Goal: Task Accomplishment & Management: Manage account settings

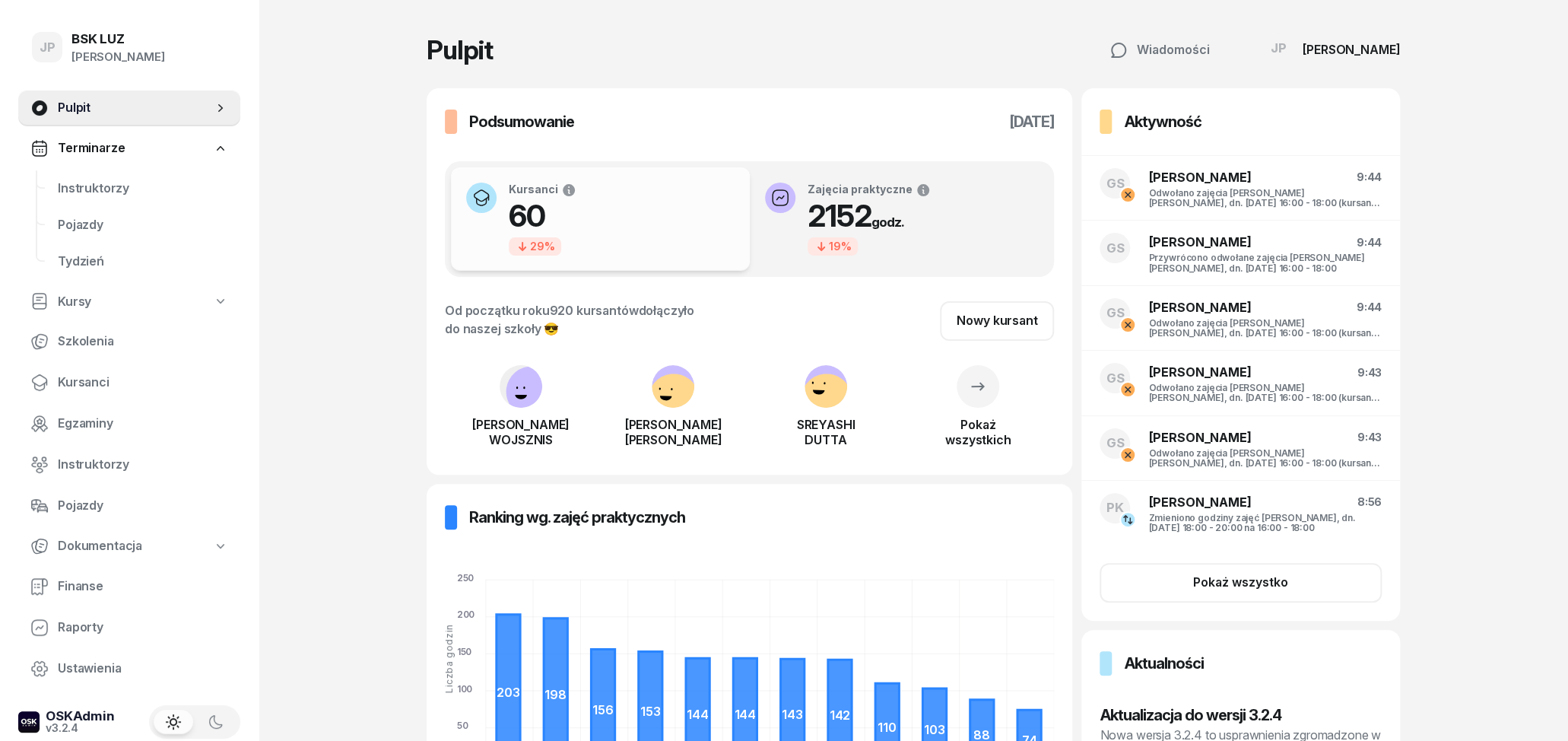
click at [97, 290] on link "Kursy" at bounding box center [129, 302] width 222 height 35
select select
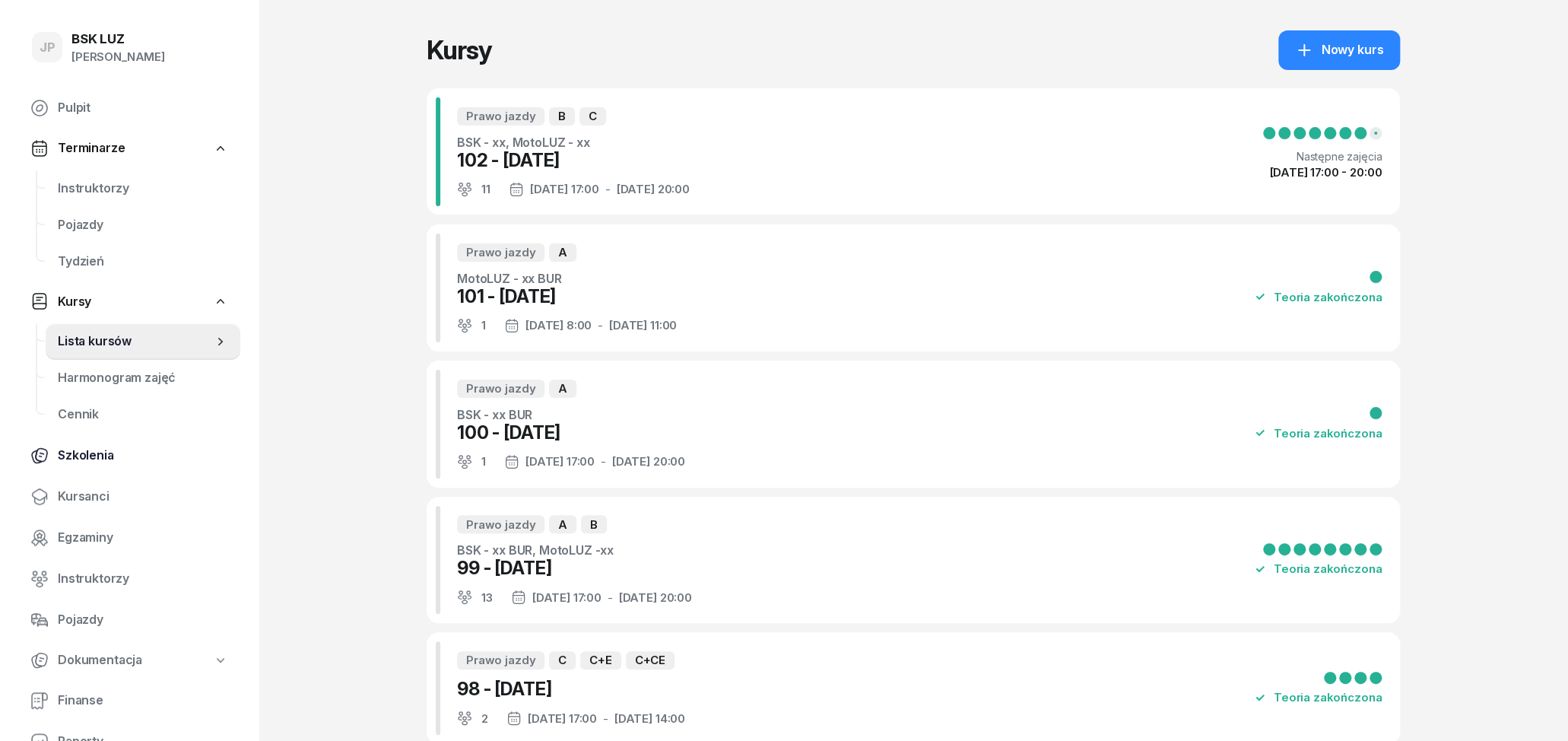
click at [86, 453] on span "Szkolenia" at bounding box center [143, 455] width 170 height 19
select select "createdAt-desc"
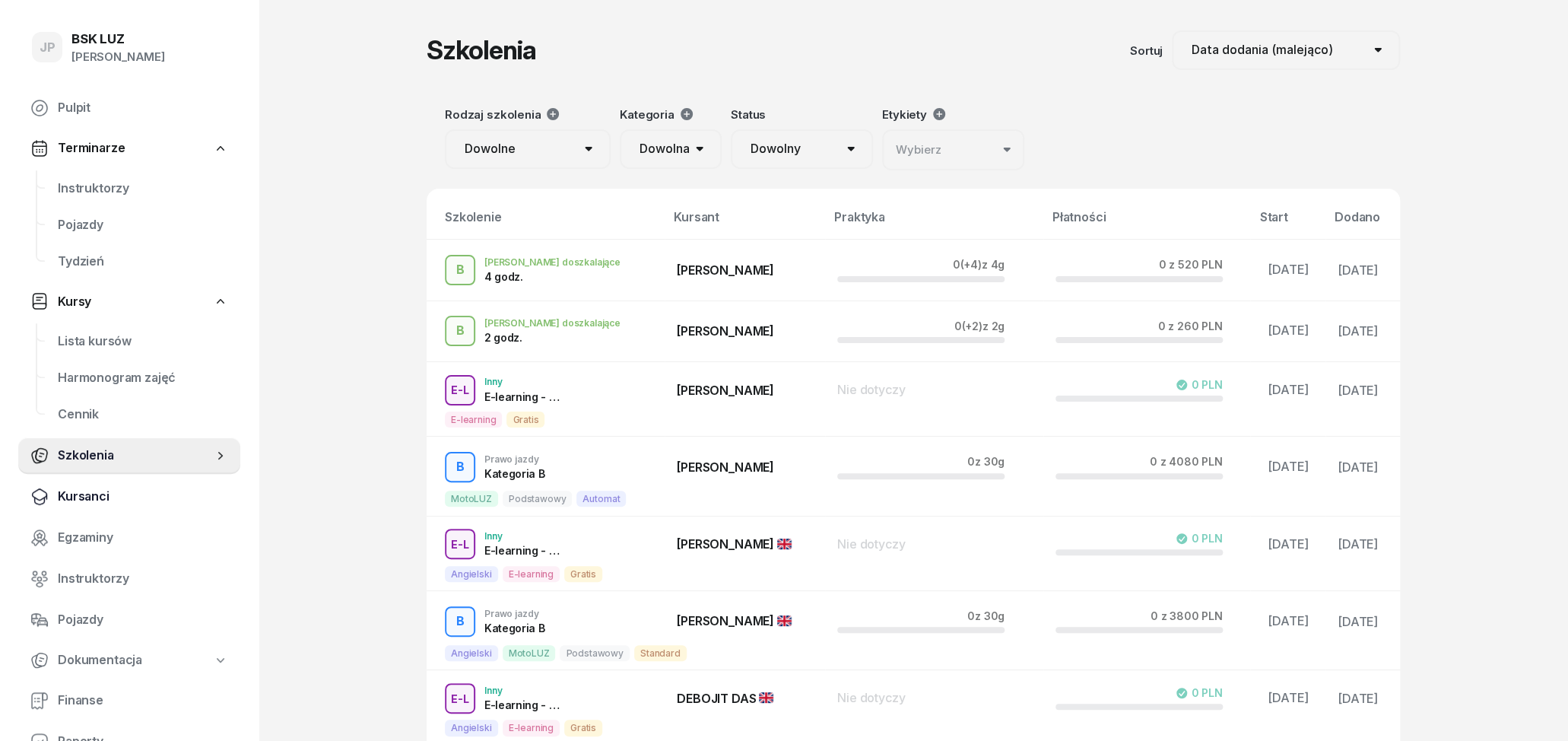
click at [90, 492] on span "Kursanci" at bounding box center [143, 496] width 170 height 19
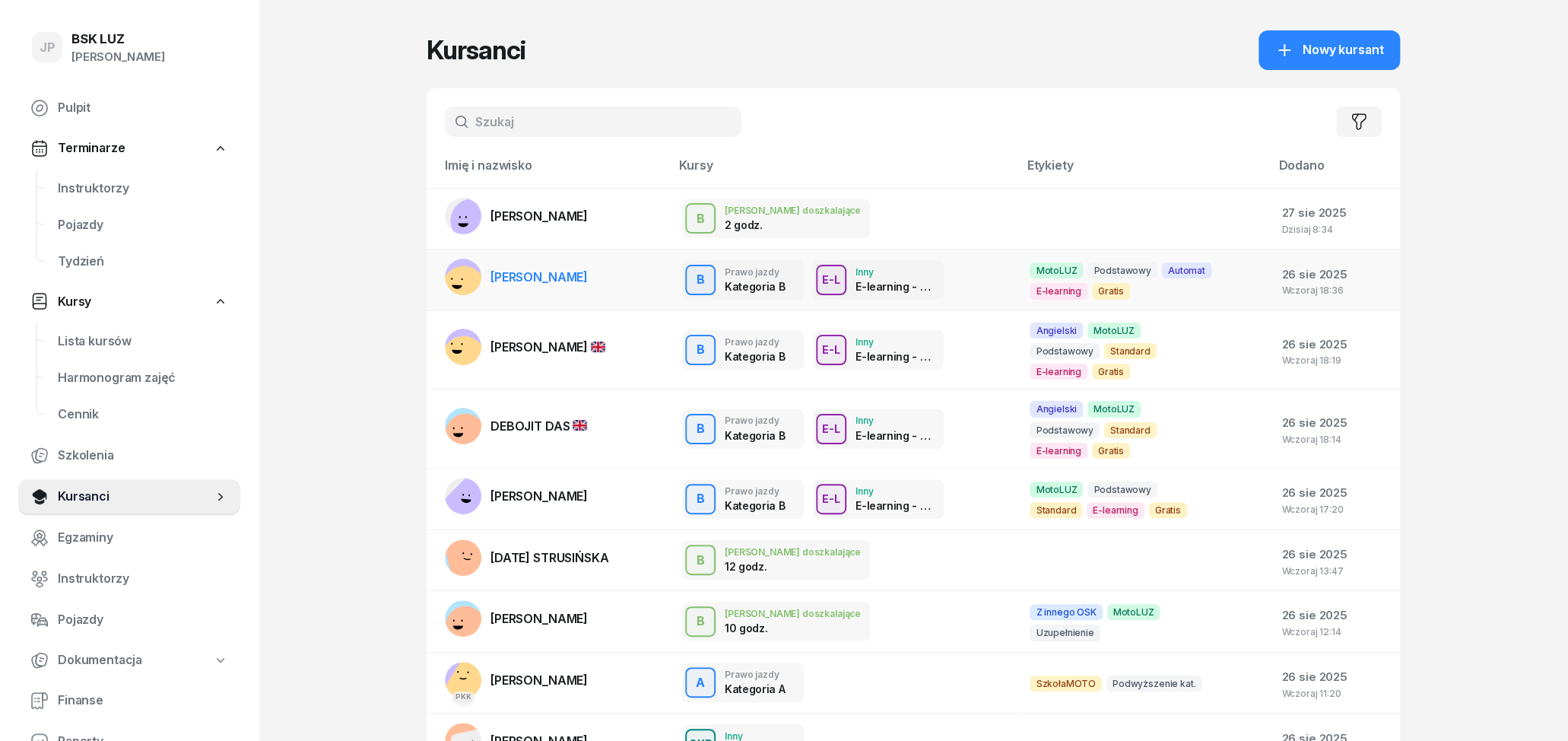
click at [588, 274] on span "[PERSON_NAME]" at bounding box center [538, 277] width 97 height 15
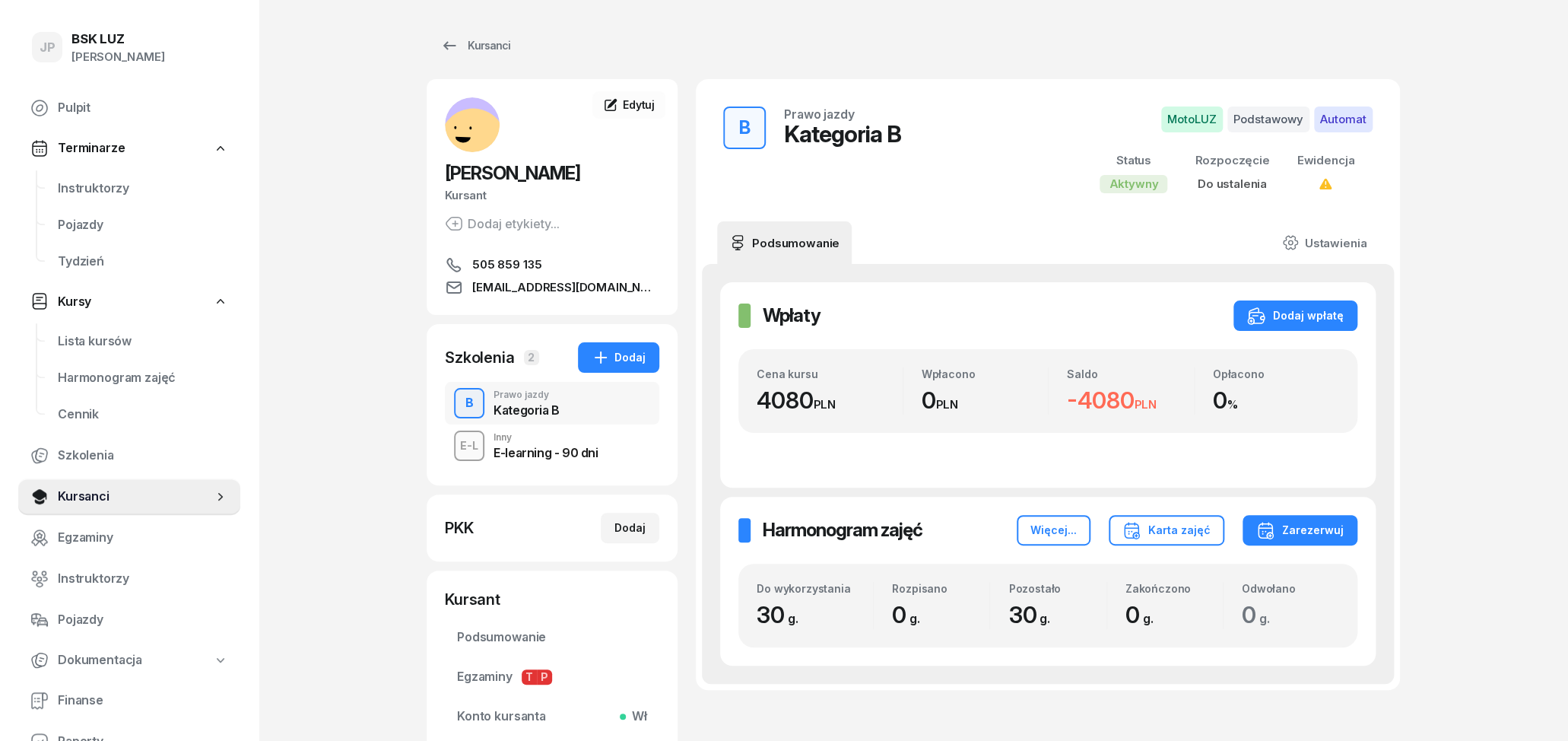
click at [565, 405] on div "B Prawo jazdy Kategoria B" at bounding box center [551, 403] width 214 height 43
click at [478, 397] on div "B" at bounding box center [469, 403] width 20 height 26
click at [634, 359] on div "Dodaj" at bounding box center [619, 357] width 54 height 18
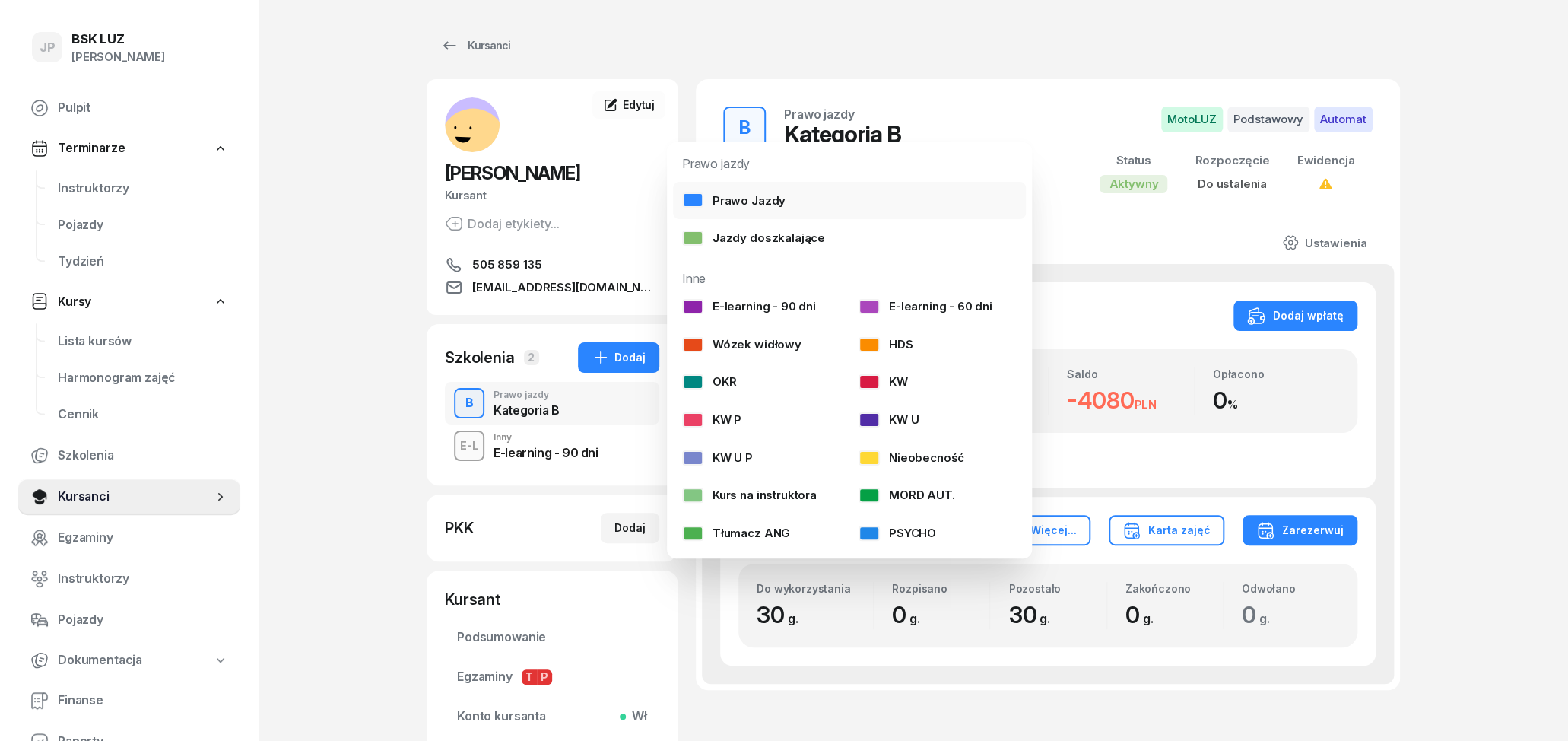
click at [845, 210] on link "Prawo Jazdy" at bounding box center [849, 201] width 353 height 38
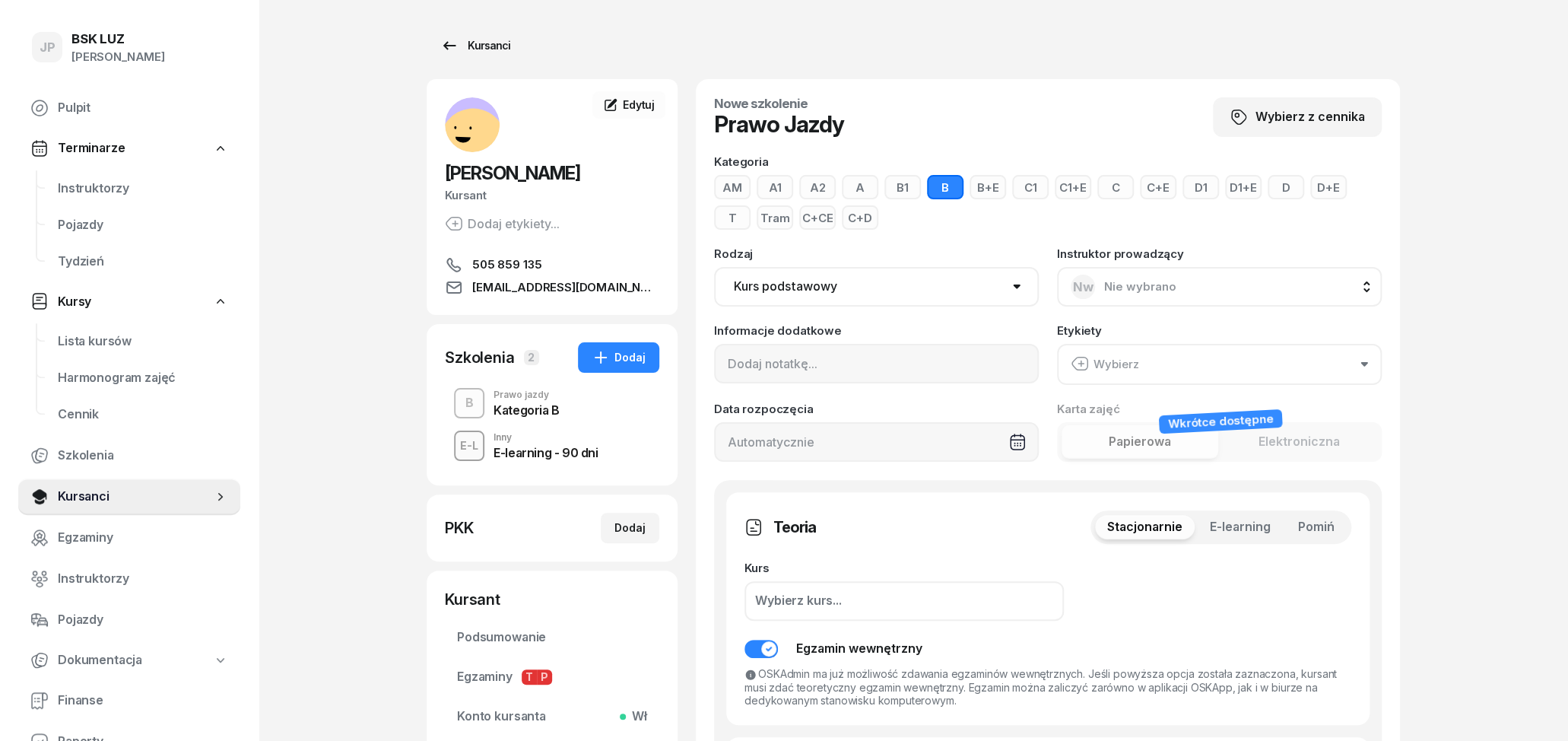
click at [442, 43] on icon at bounding box center [449, 46] width 18 height 18
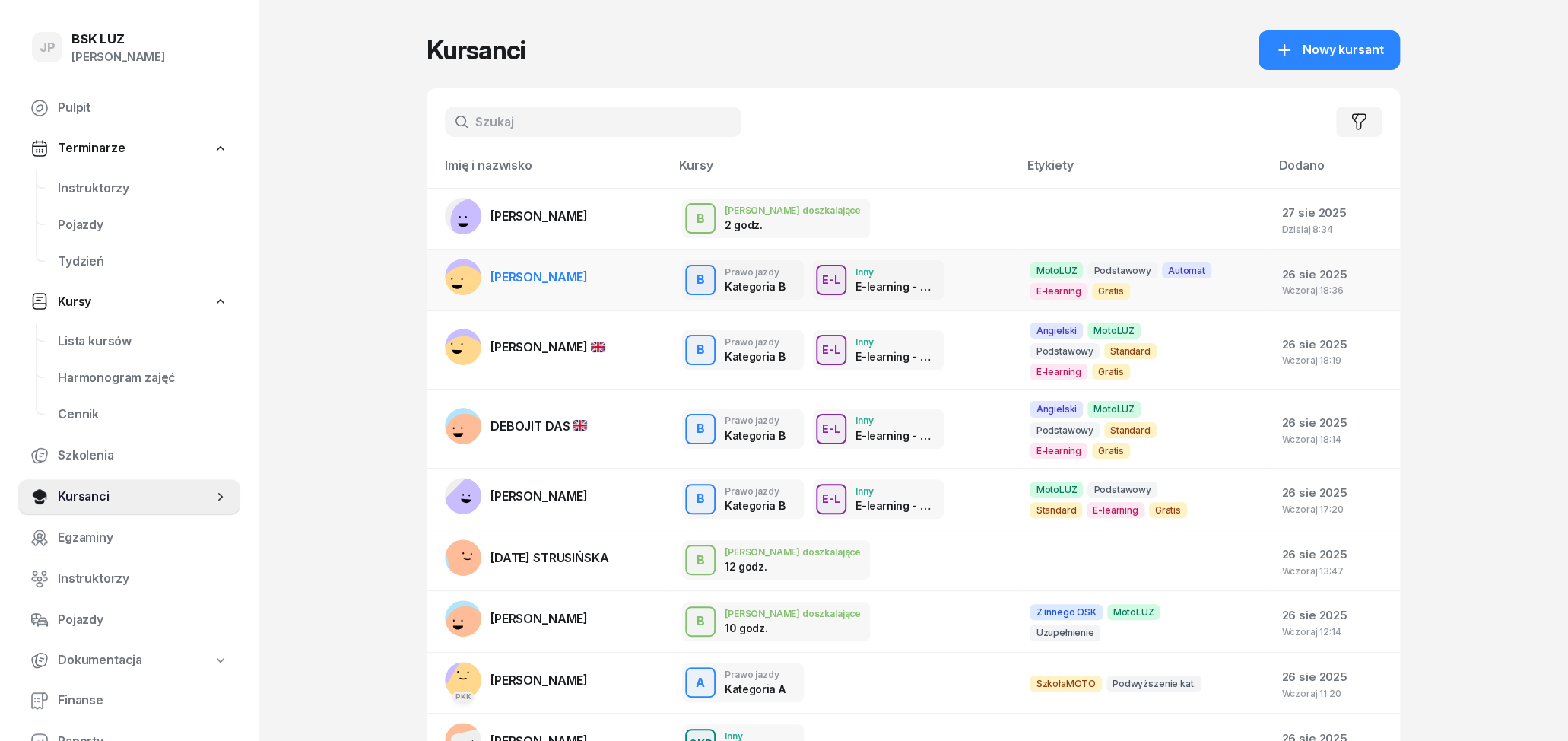
click at [588, 279] on span "[PERSON_NAME]" at bounding box center [538, 277] width 97 height 15
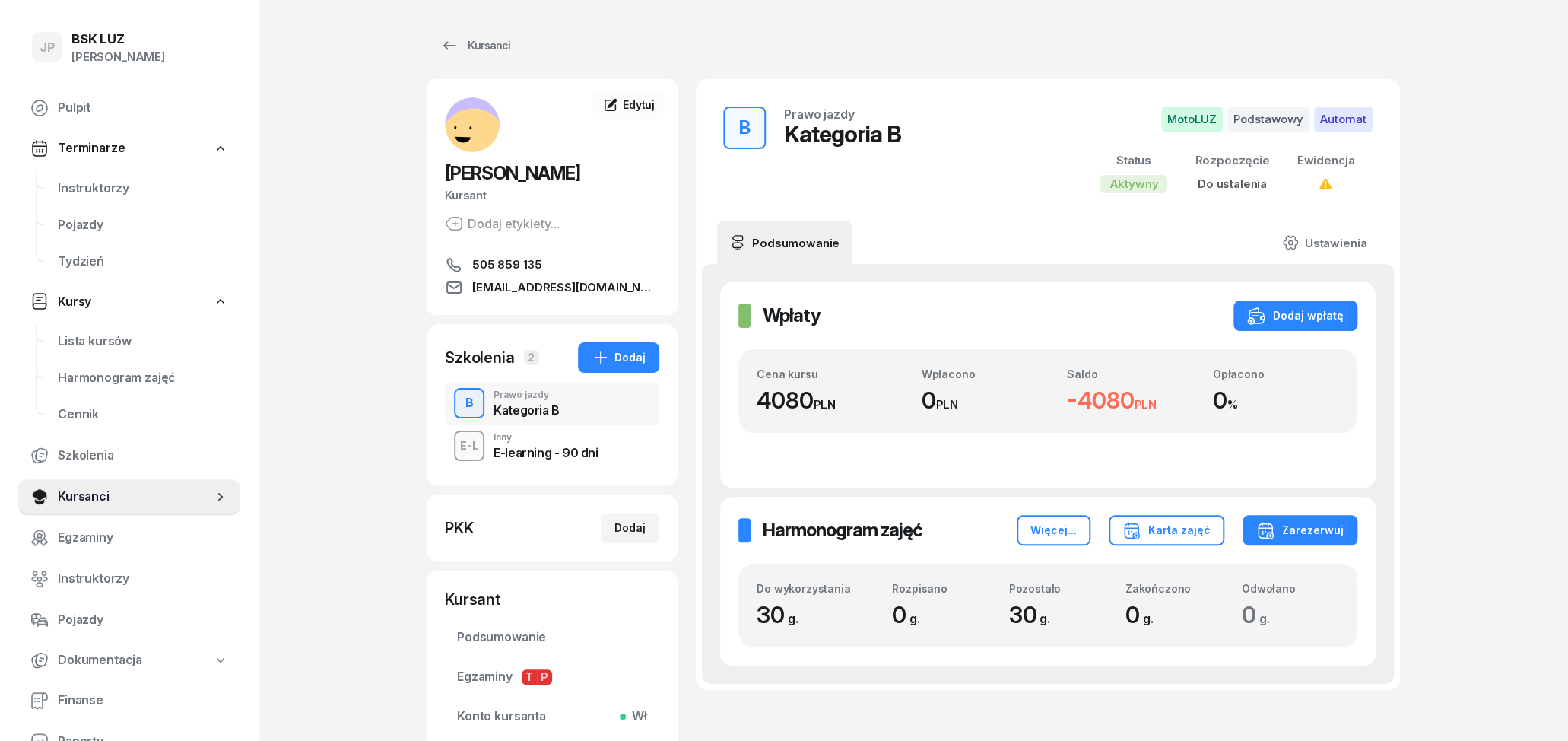
click at [581, 409] on div "B Prawo jazdy Kategoria B" at bounding box center [551, 403] width 214 height 43
